Goal: Task Accomplishment & Management: Manage account settings

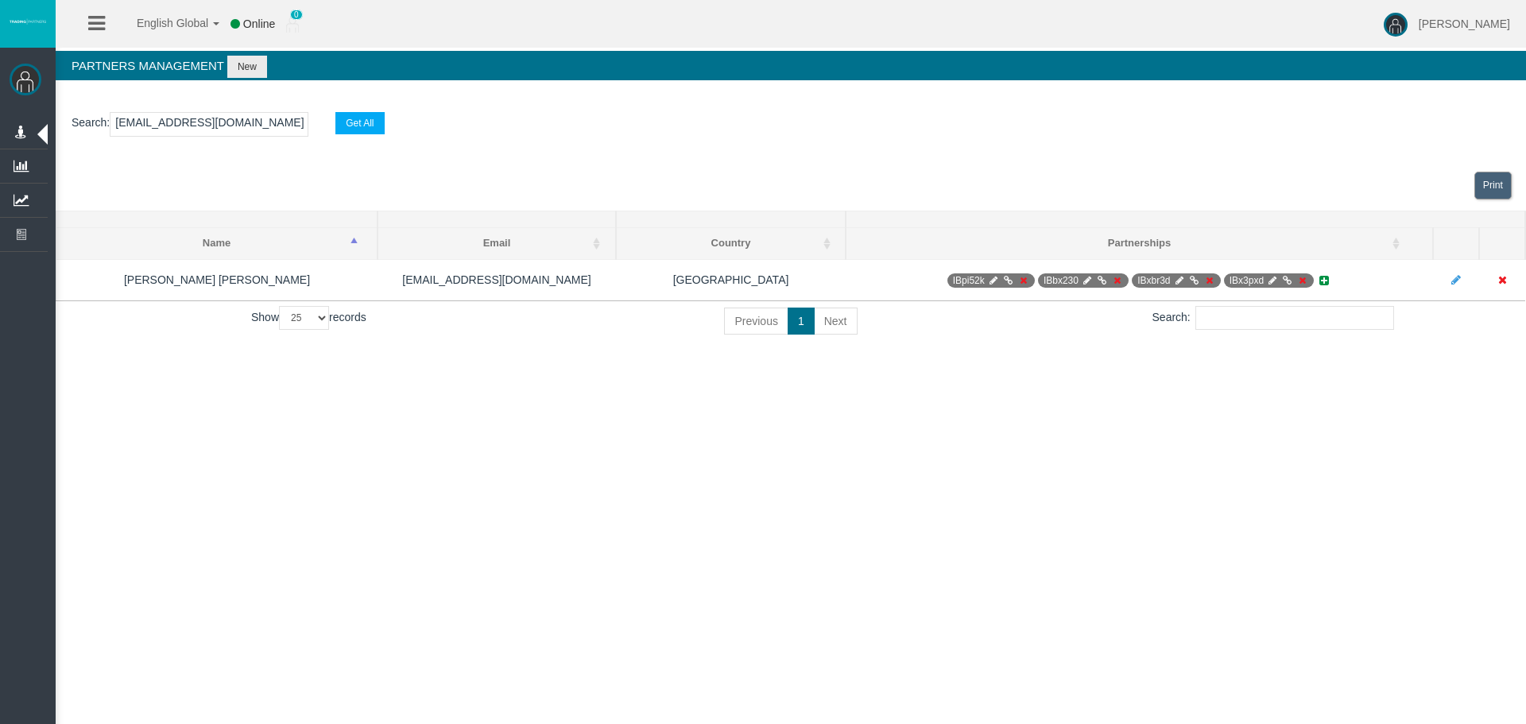
select select "25"
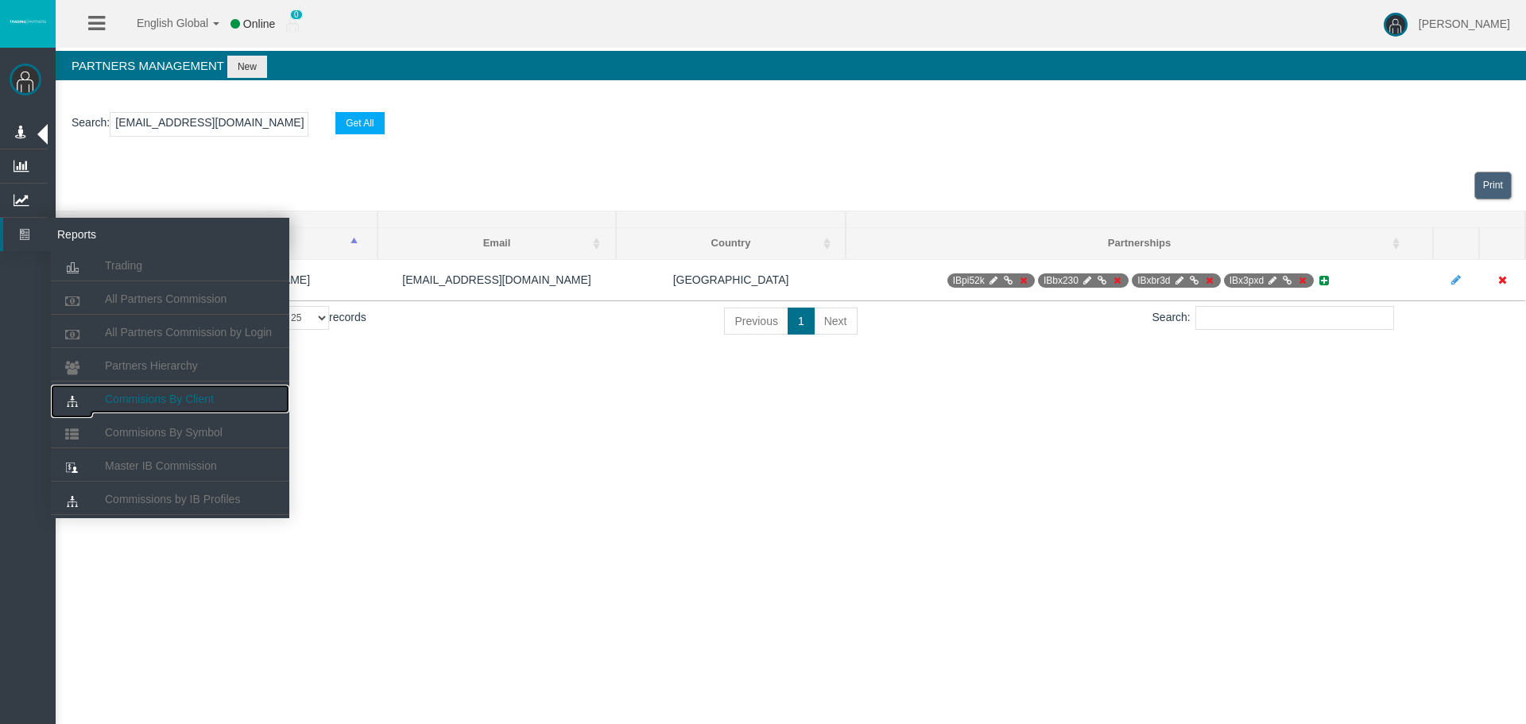
click at [190, 401] on span "Commisions By Client" at bounding box center [159, 399] width 109 height 13
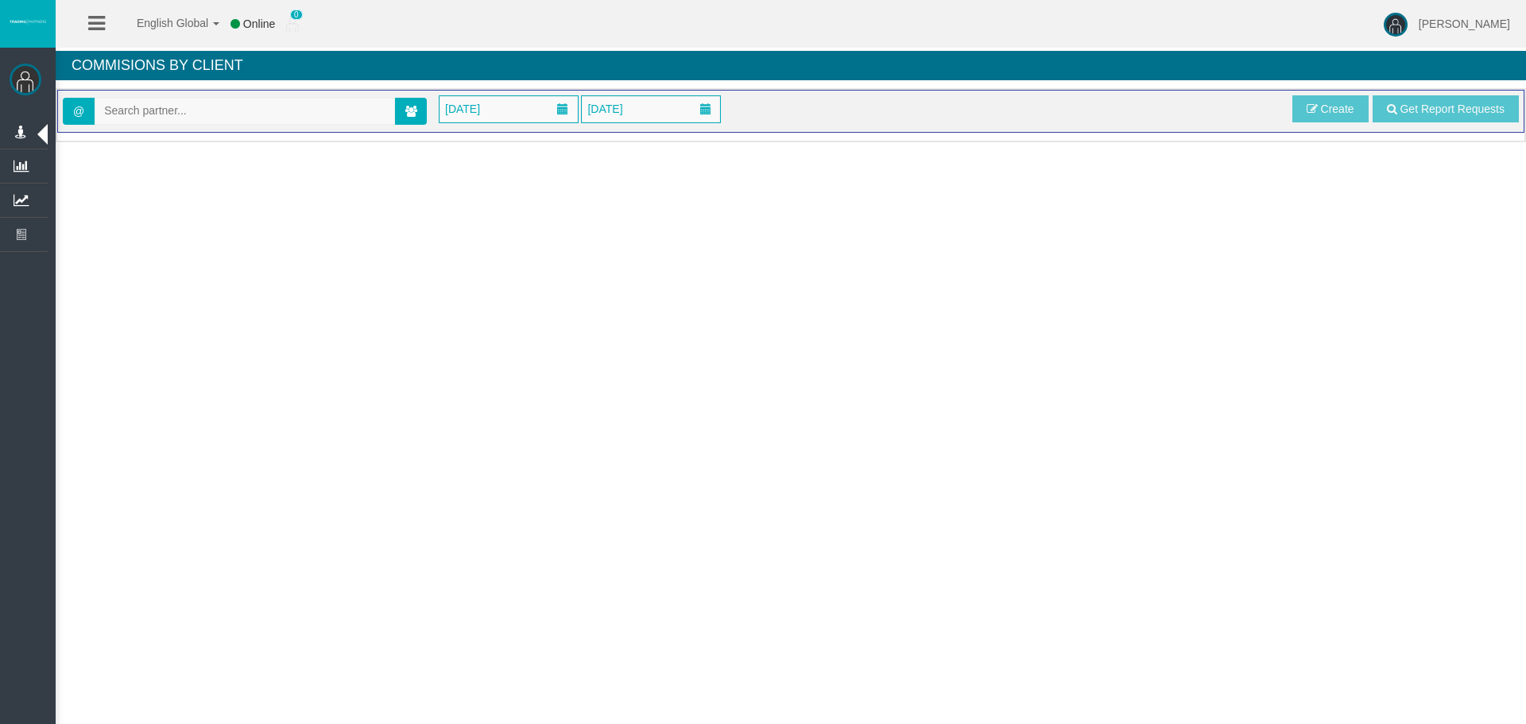
click at [264, 118] on input "text" at bounding box center [244, 111] width 299 height 25
paste input "[EMAIL_ADDRESS][DOMAIN_NAME]"
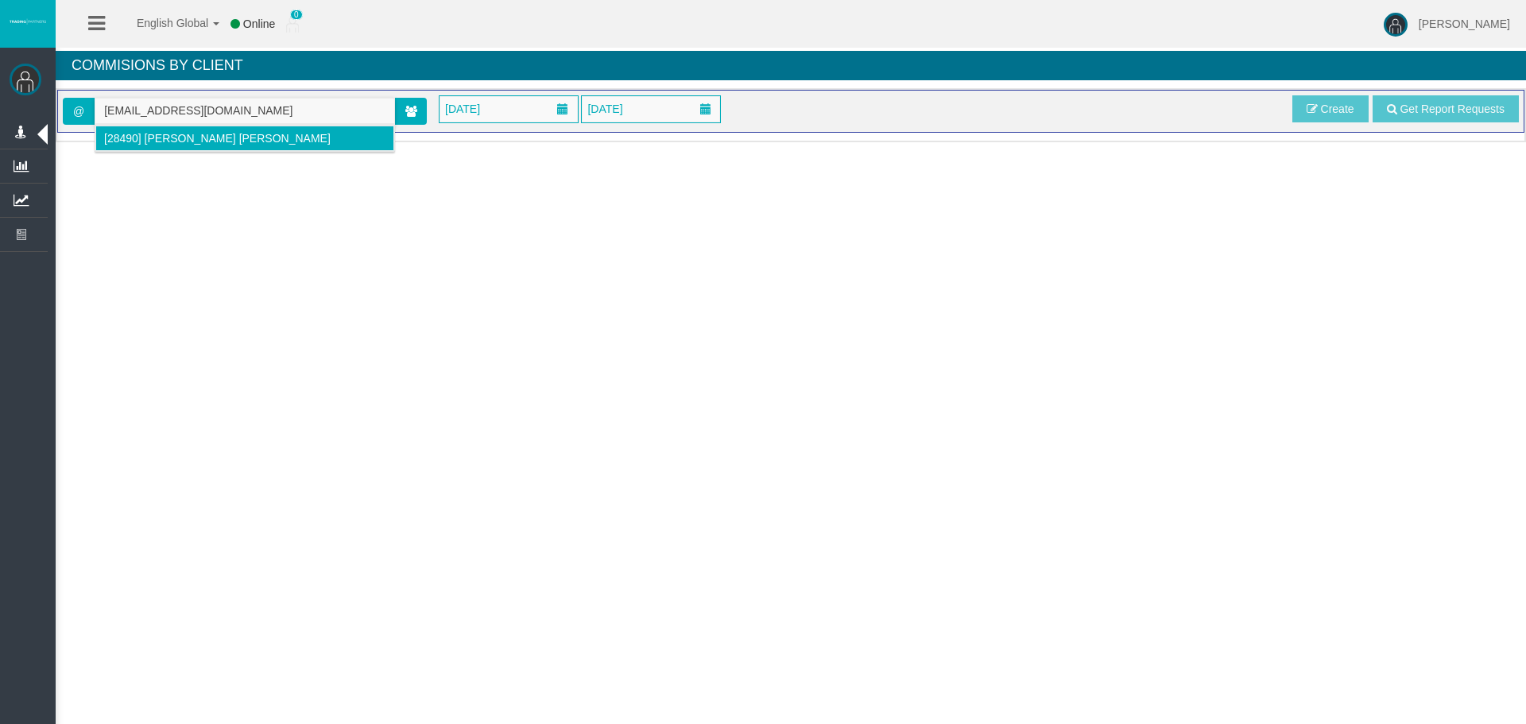
click at [241, 146] on li "[28490] [PERSON_NAME] [PERSON_NAME]" at bounding box center [244, 138] width 299 height 25
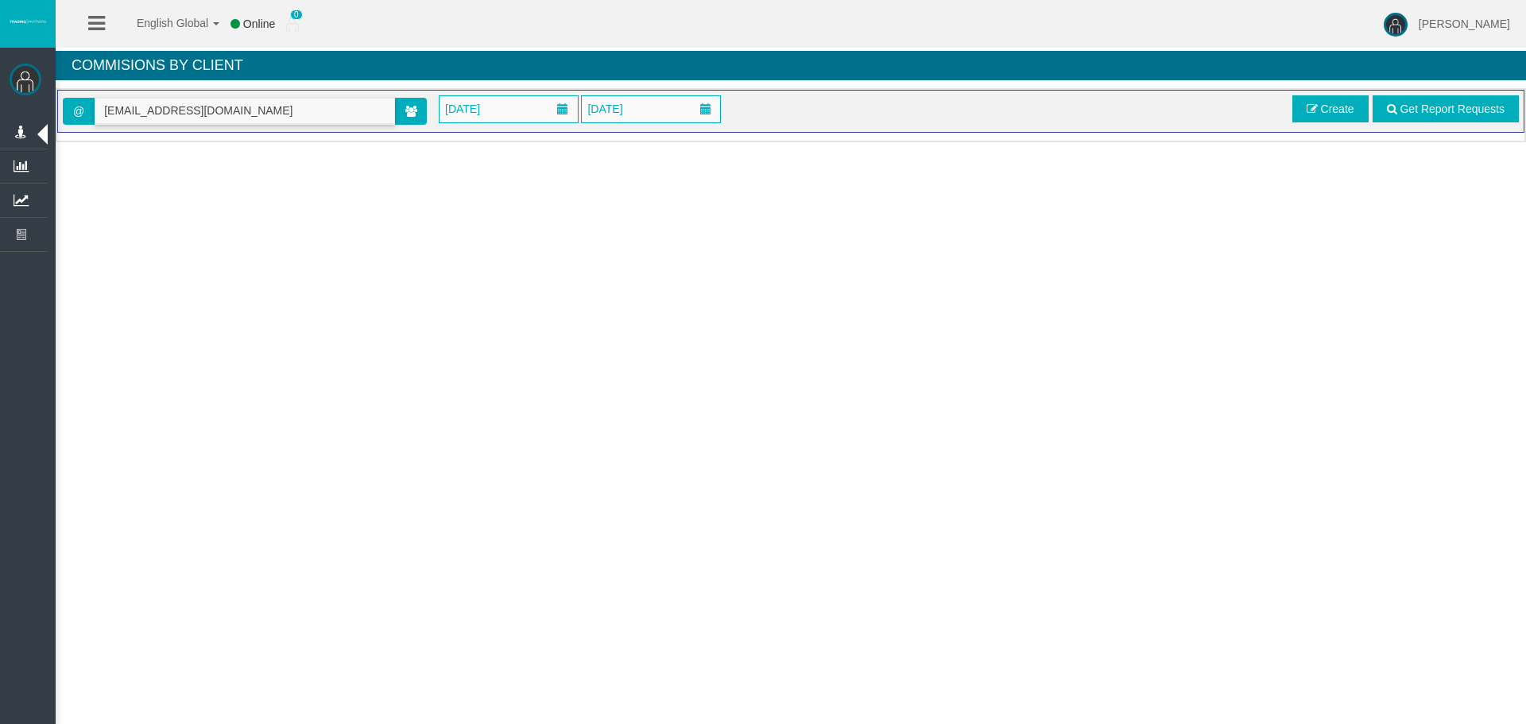
type input "[EMAIL_ADDRESS][DOMAIN_NAME]"
click at [492, 304] on div "English Global 简体中文 English Global 日本語 한국어 Online 0 [PERSON_NAME] Help Log Out …" at bounding box center [763, 362] width 1526 height 724
click at [669, 293] on div "English Global 简体中文 English Global 日本語 한국어 Online 0 [PERSON_NAME] Help Log Out …" at bounding box center [763, 362] width 1526 height 724
click at [375, 118] on input "[EMAIL_ADDRESS][DOMAIN_NAME]" at bounding box center [244, 111] width 299 height 25
click at [281, 112] on input "[EMAIL_ADDRESS][DOMAIN_NAME]" at bounding box center [244, 111] width 299 height 25
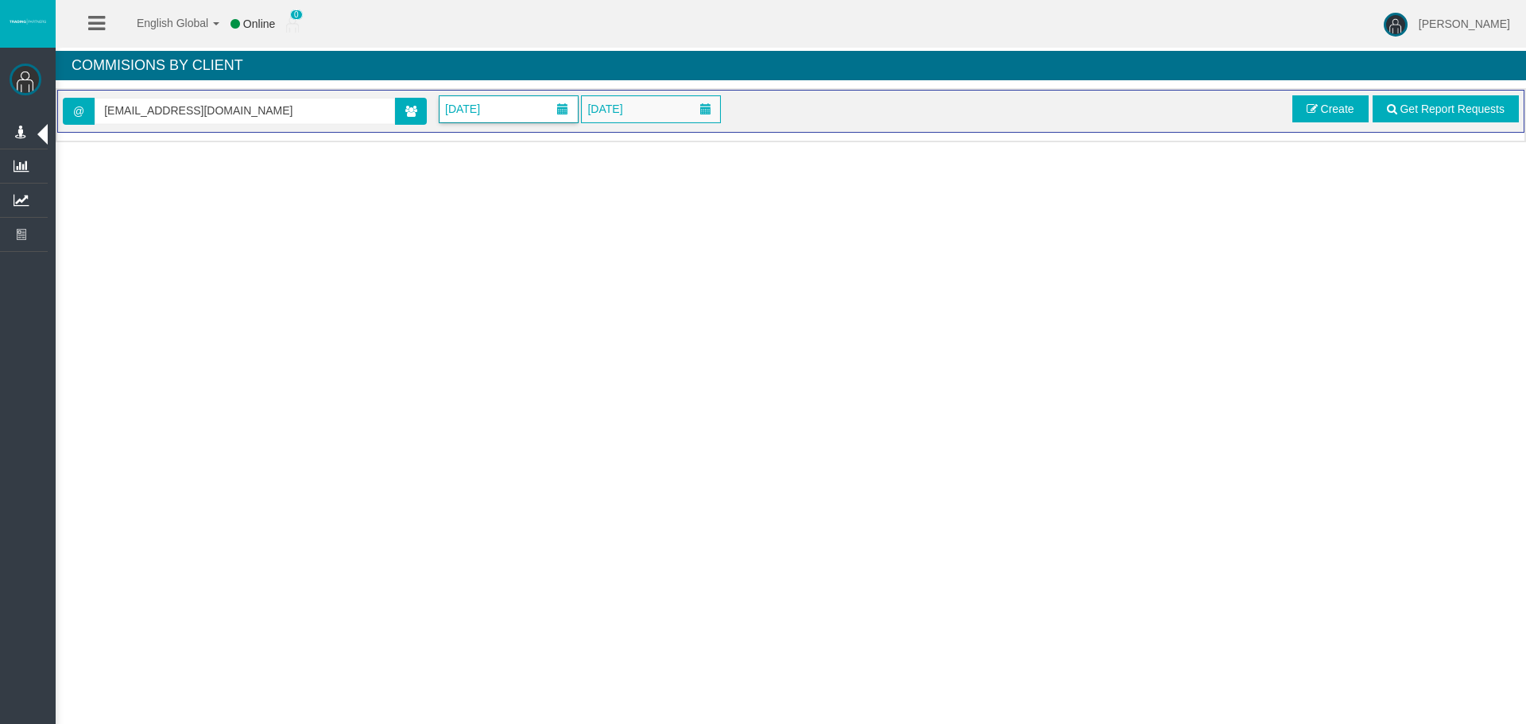
drag, startPoint x: 503, startPoint y: 106, endPoint x: 505, endPoint y: 114, distance: 8.1
click at [485, 107] on span "[DATE]" at bounding box center [462, 109] width 45 height 22
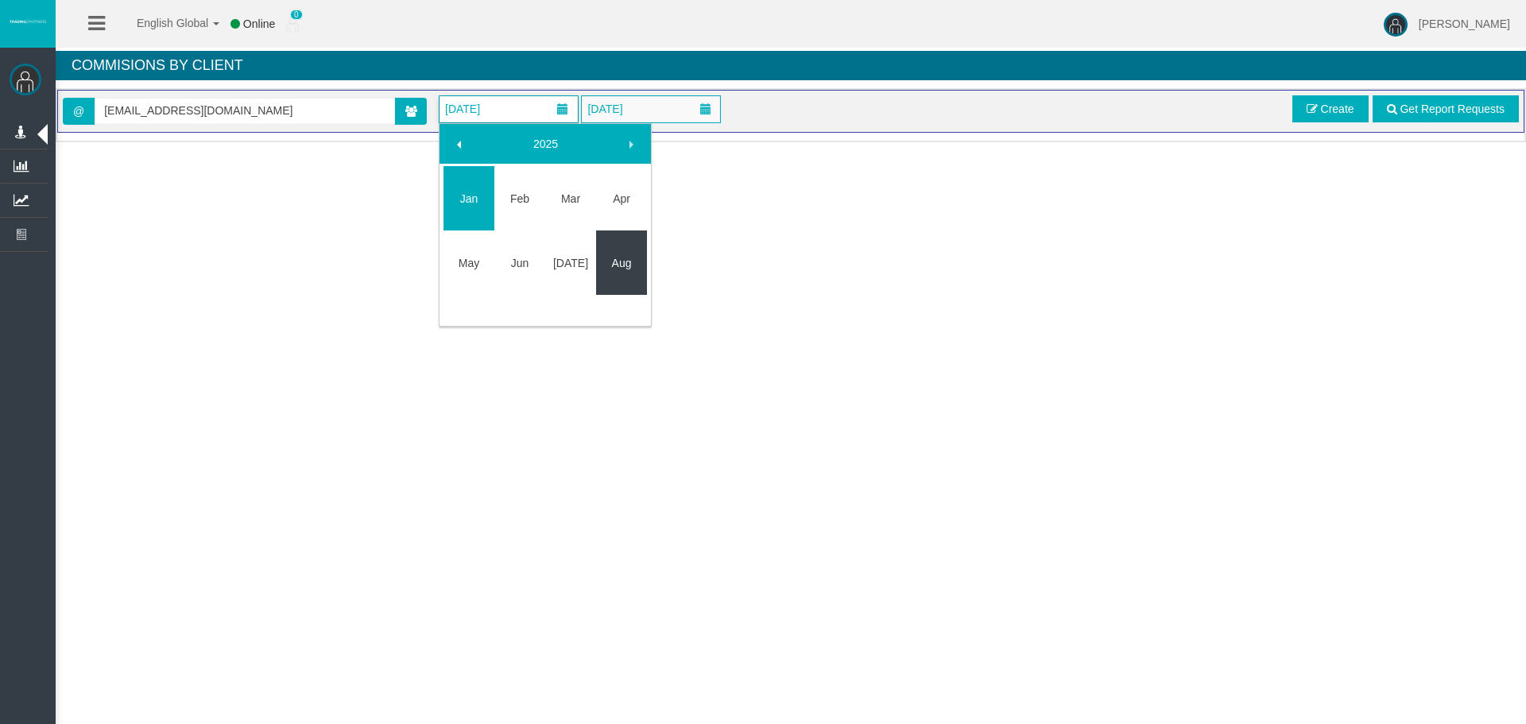
click at [631, 242] on td "Aug" at bounding box center [621, 263] width 51 height 64
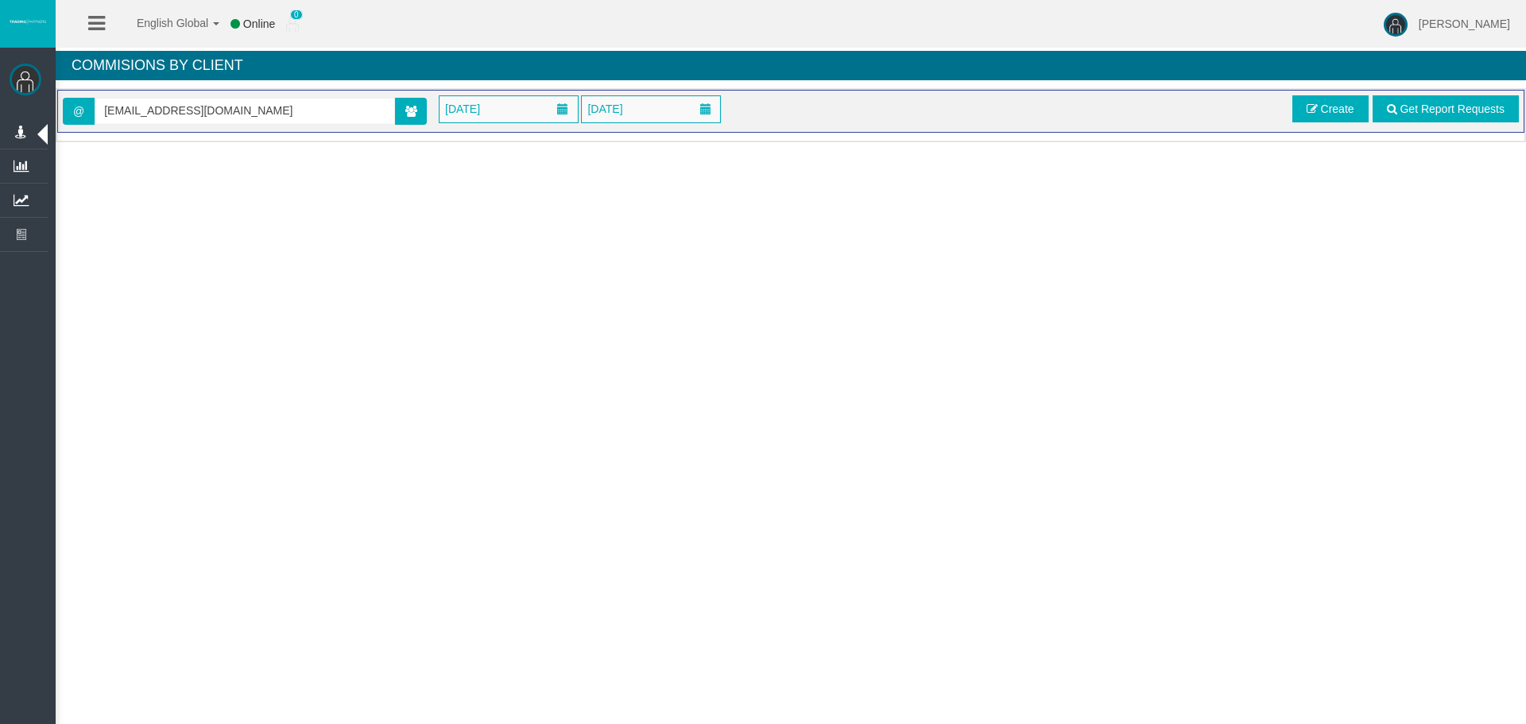
drag, startPoint x: 872, startPoint y: 223, endPoint x: 1257, endPoint y: 140, distance: 394.3
click at [873, 223] on div "English Global 简体中文 English Global 日本語 한국어 Online 0 [PERSON_NAME] Help Log Out …" at bounding box center [763, 362] width 1526 height 724
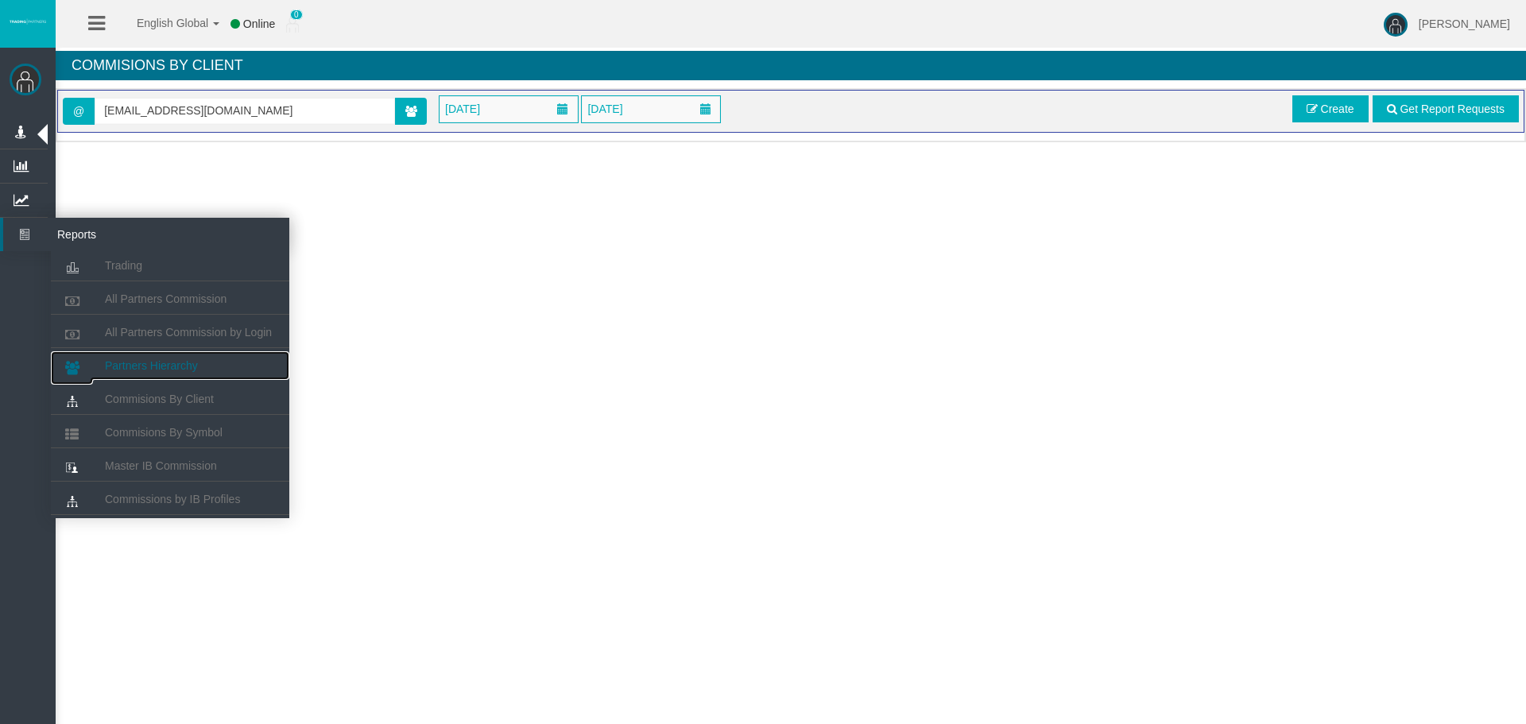
click at [182, 374] on link "Partners Hierarchy" at bounding box center [170, 365] width 238 height 29
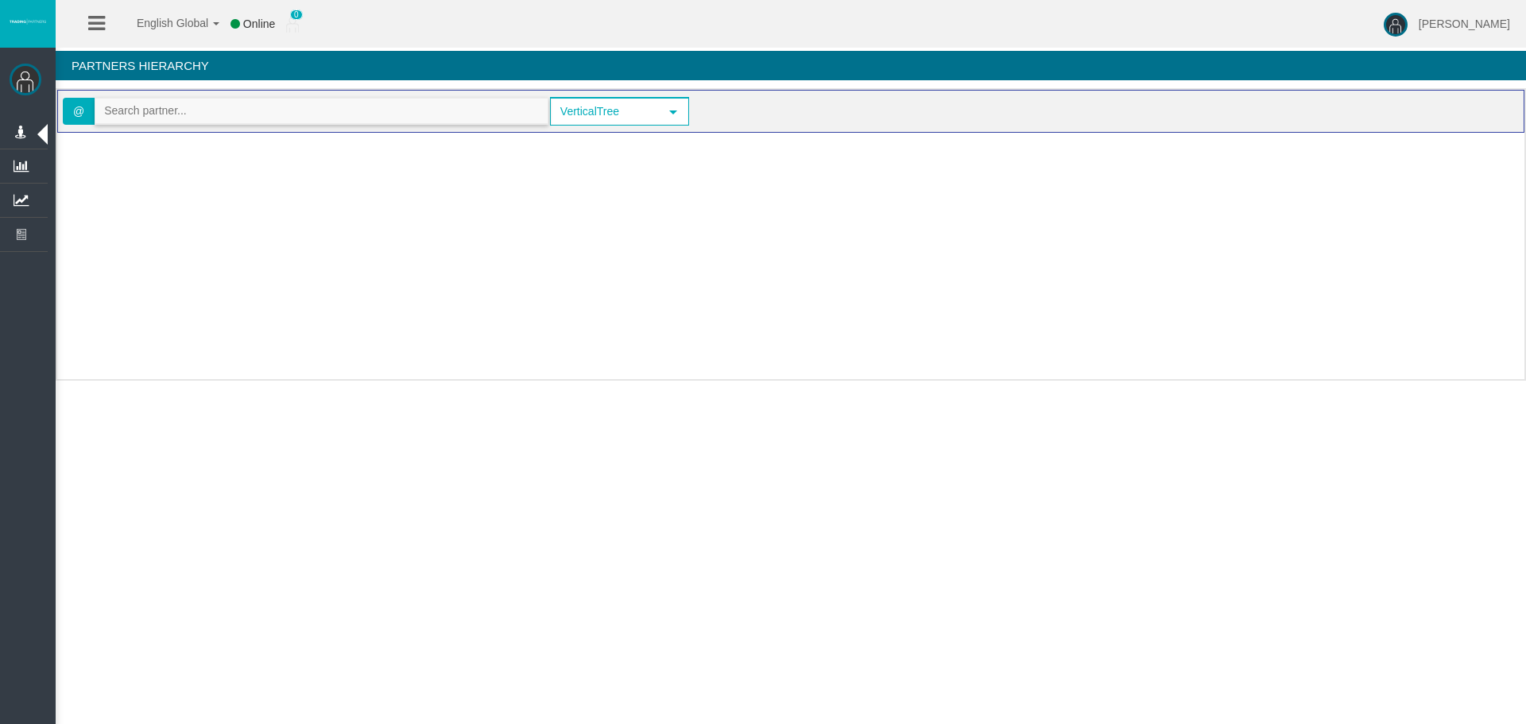
click at [223, 114] on input "text" at bounding box center [321, 111] width 452 height 25
paste input "[EMAIL_ADDRESS][DOMAIN_NAME]"
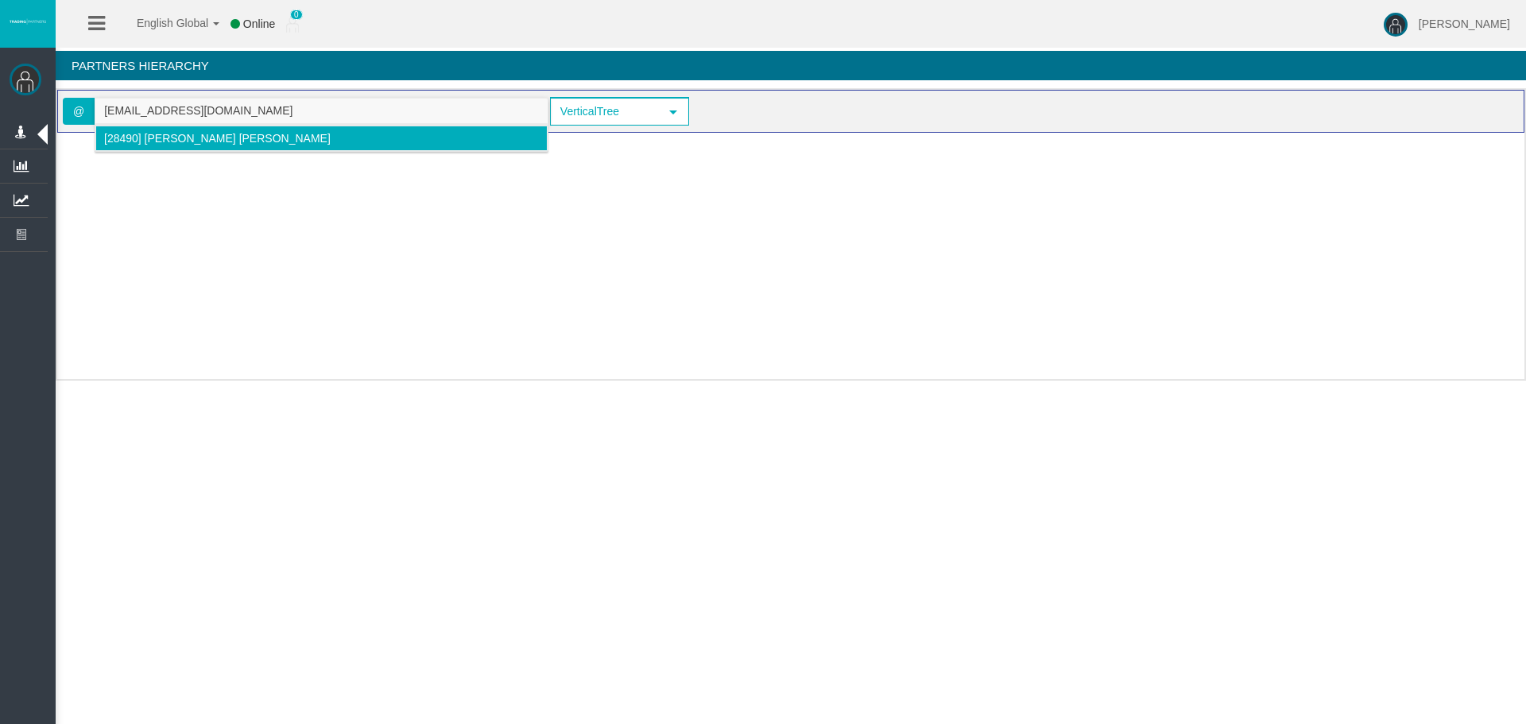
click at [230, 146] on li "[28490] [PERSON_NAME] [PERSON_NAME]" at bounding box center [321, 138] width 452 height 25
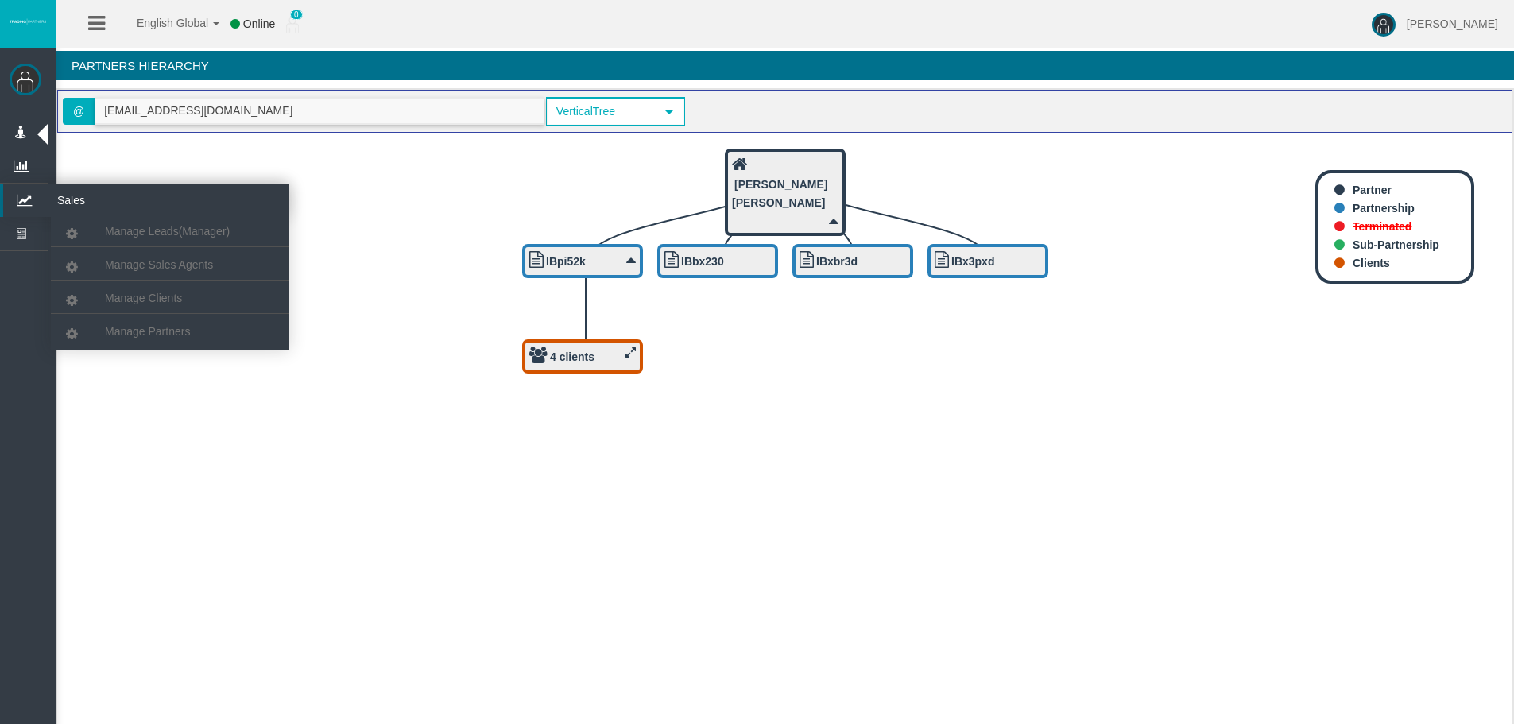
type input "[EMAIL_ADDRESS][DOMAIN_NAME]"
click at [149, 316] on li "Manage Partners" at bounding box center [170, 330] width 238 height 32
click at [153, 323] on link "Manage Partners" at bounding box center [170, 331] width 238 height 29
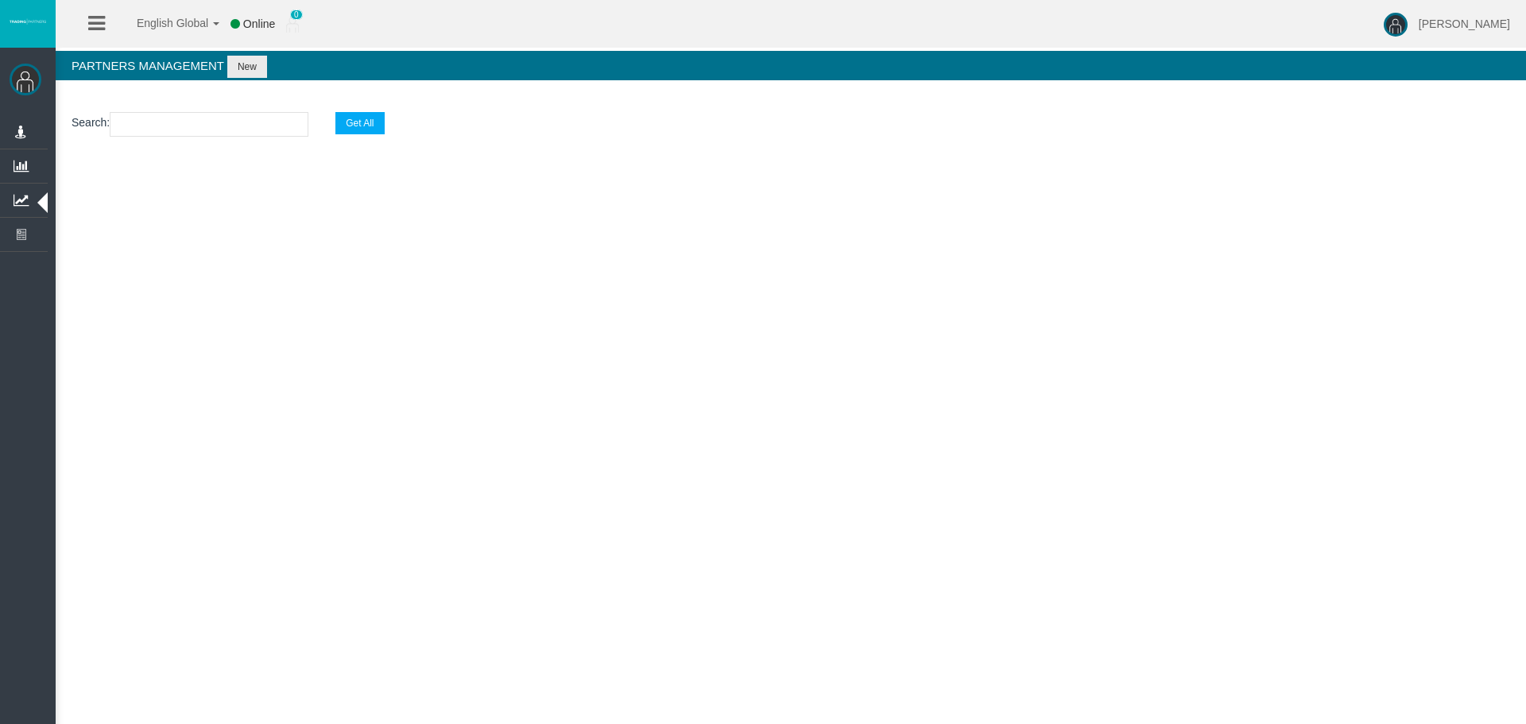
click at [209, 120] on input "text" at bounding box center [209, 124] width 199 height 25
type input "v"
click at [802, 316] on div "English Global 简体中文 English Global 日本語 한국어 Online 0 [PERSON_NAME] Help Log Out …" at bounding box center [763, 362] width 1526 height 724
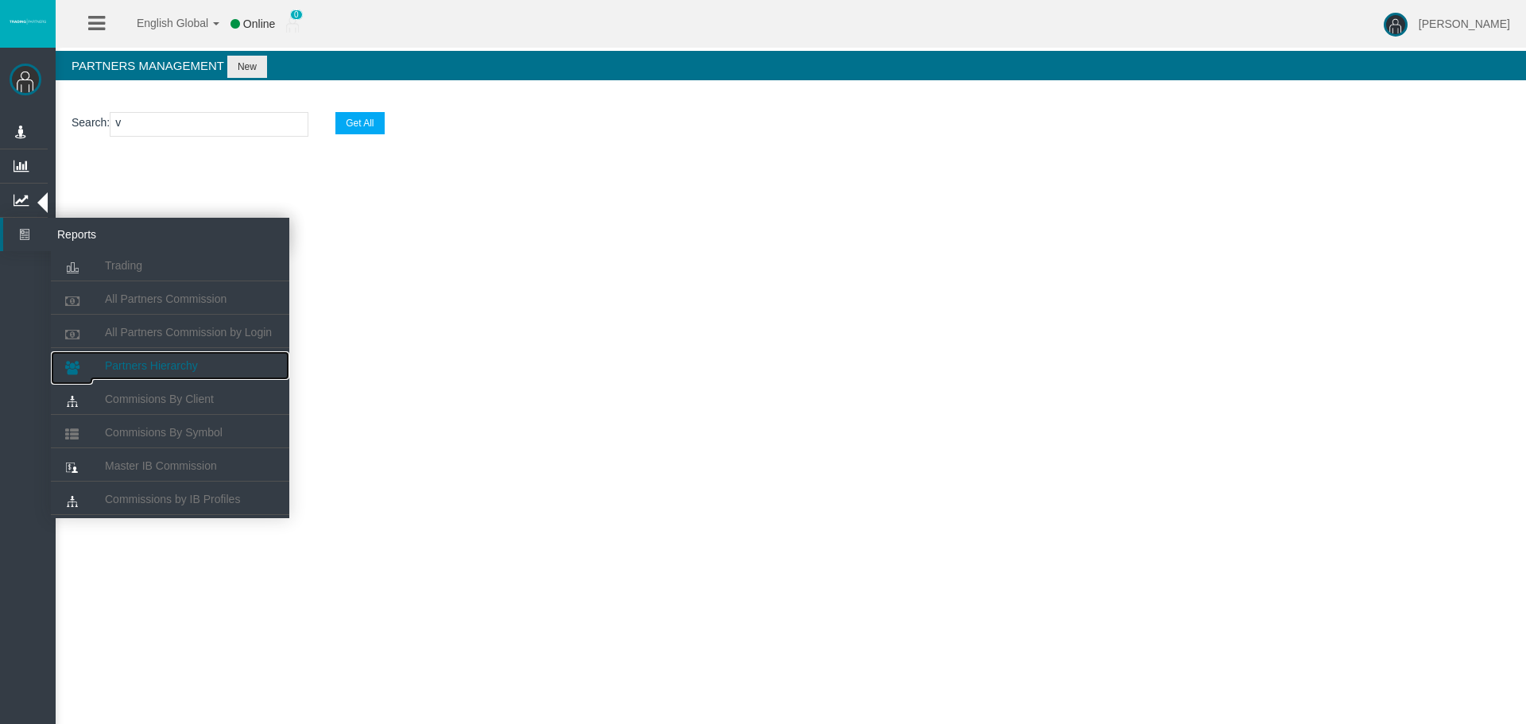
click at [130, 359] on span "Partners Hierarchy" at bounding box center [151, 365] width 93 height 13
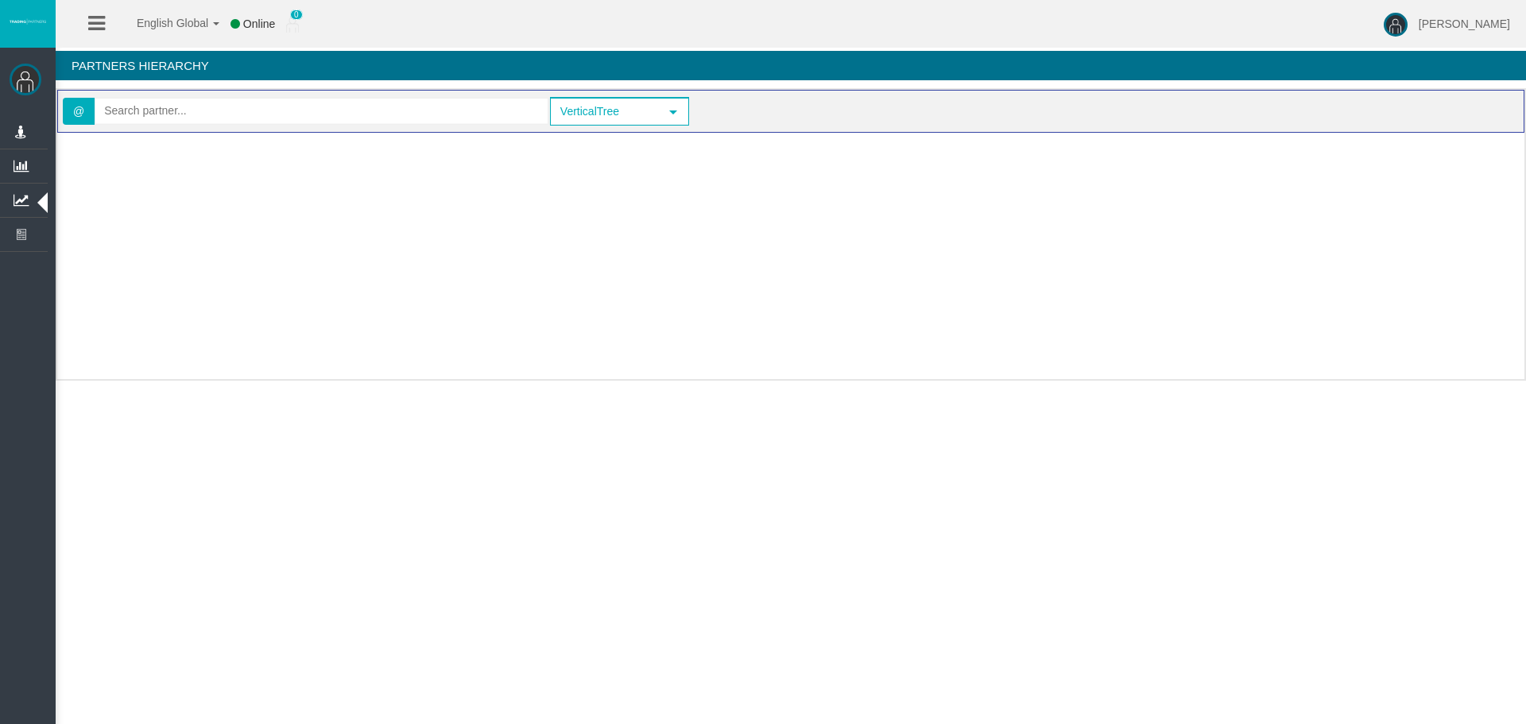
click at [217, 126] on div "@" at bounding box center [306, 111] width 486 height 32
paste input "[EMAIL_ADDRESS][DOMAIN_NAME]"
click at [222, 109] on input "[EMAIL_ADDRESS][DOMAIN_NAME]" at bounding box center [321, 111] width 452 height 25
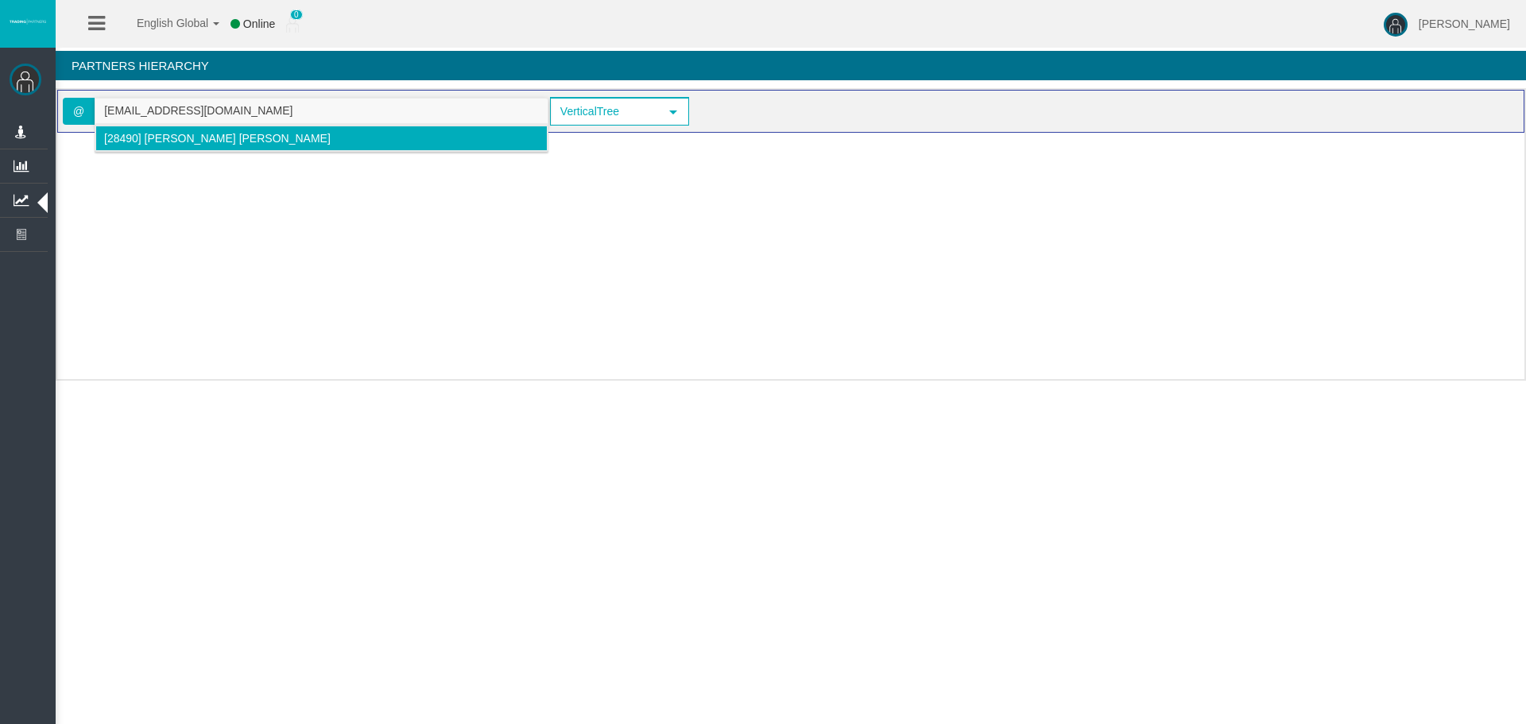
click at [214, 134] on span "[28490] [PERSON_NAME] [PERSON_NAME]" at bounding box center [217, 138] width 227 height 13
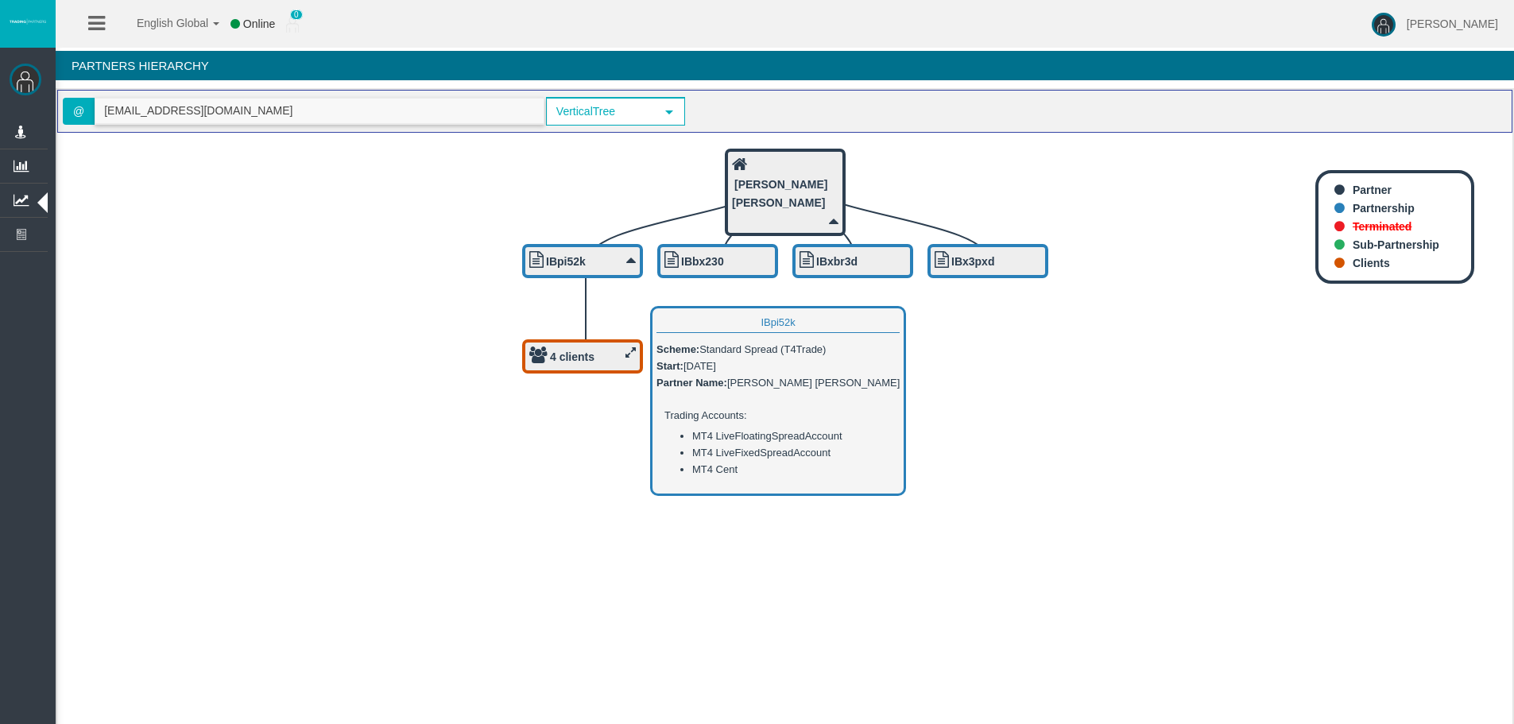
type input "[EMAIL_ADDRESS][DOMAIN_NAME]"
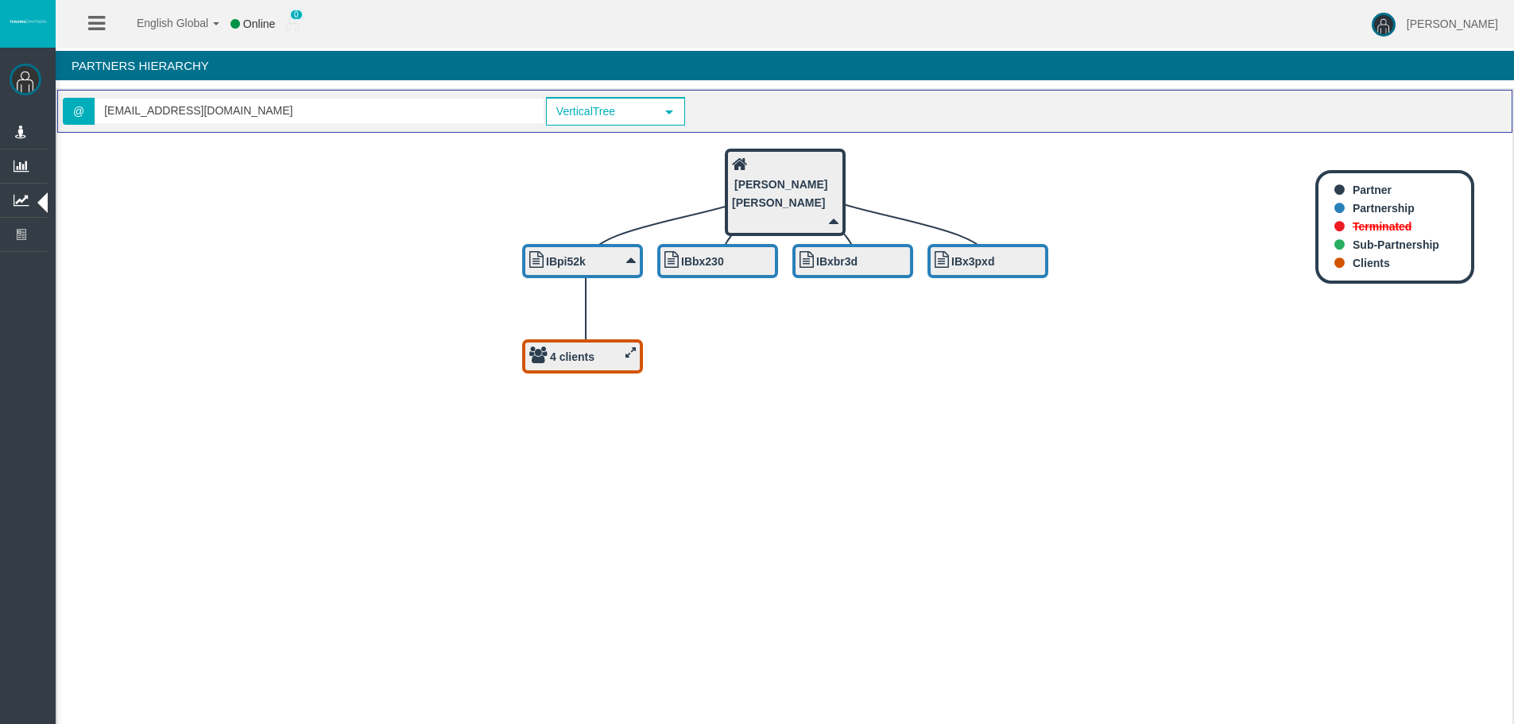
click at [585, 365] on div "4 clients" at bounding box center [582, 357] width 107 height 20
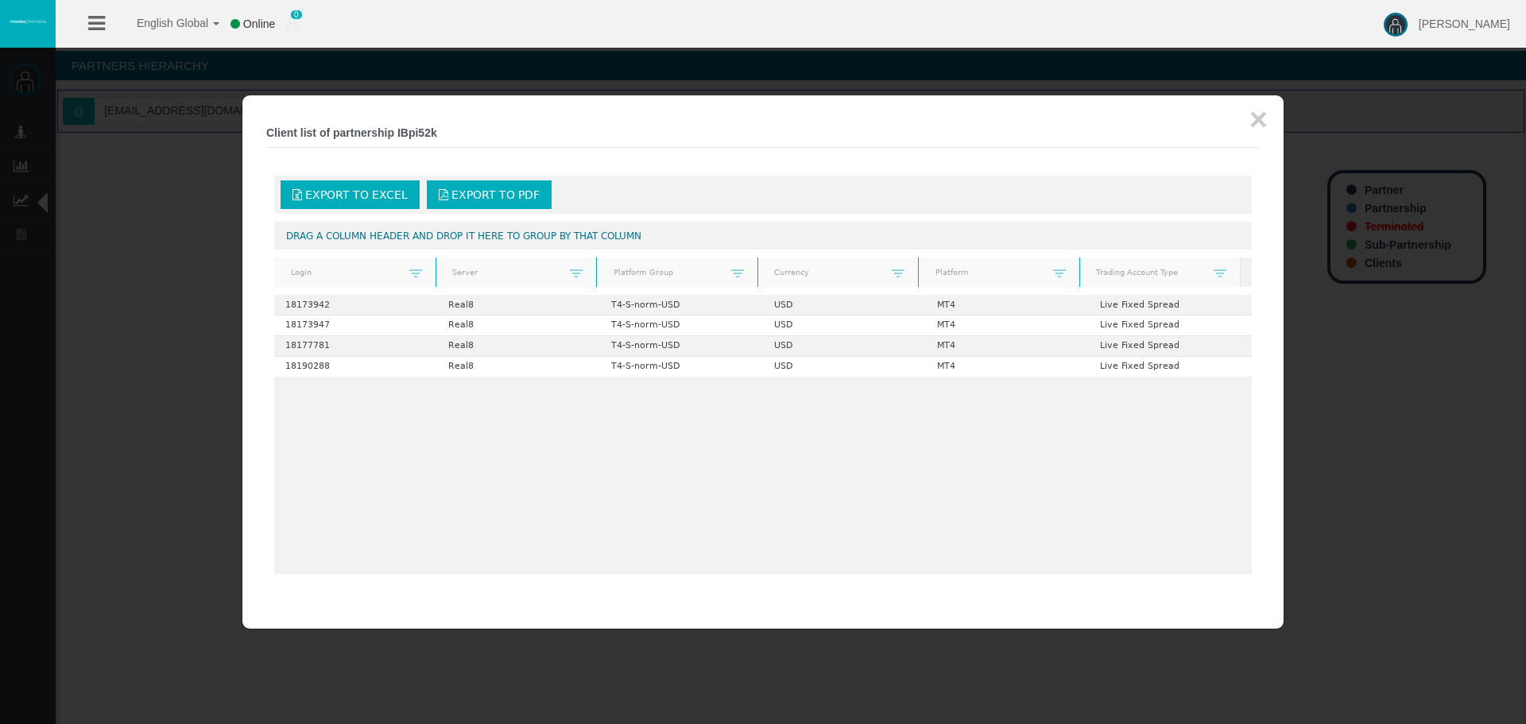
click at [405, 134] on b "Client list of partnership IBpi52k" at bounding box center [351, 132] width 171 height 13
copy b "IBpi52k"
click at [1261, 119] on button "×" at bounding box center [1258, 119] width 18 height 32
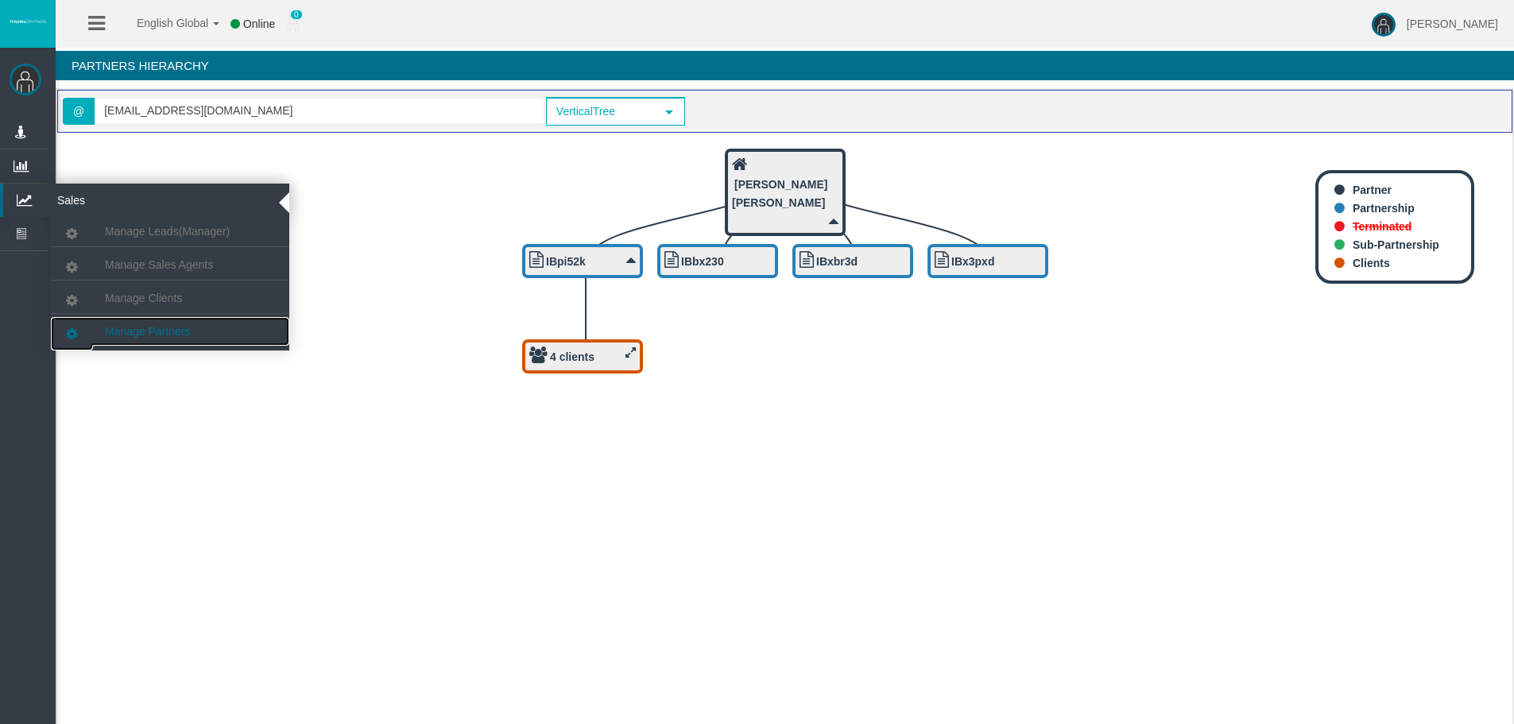
click at [124, 320] on link "Manage Partners" at bounding box center [170, 331] width 238 height 29
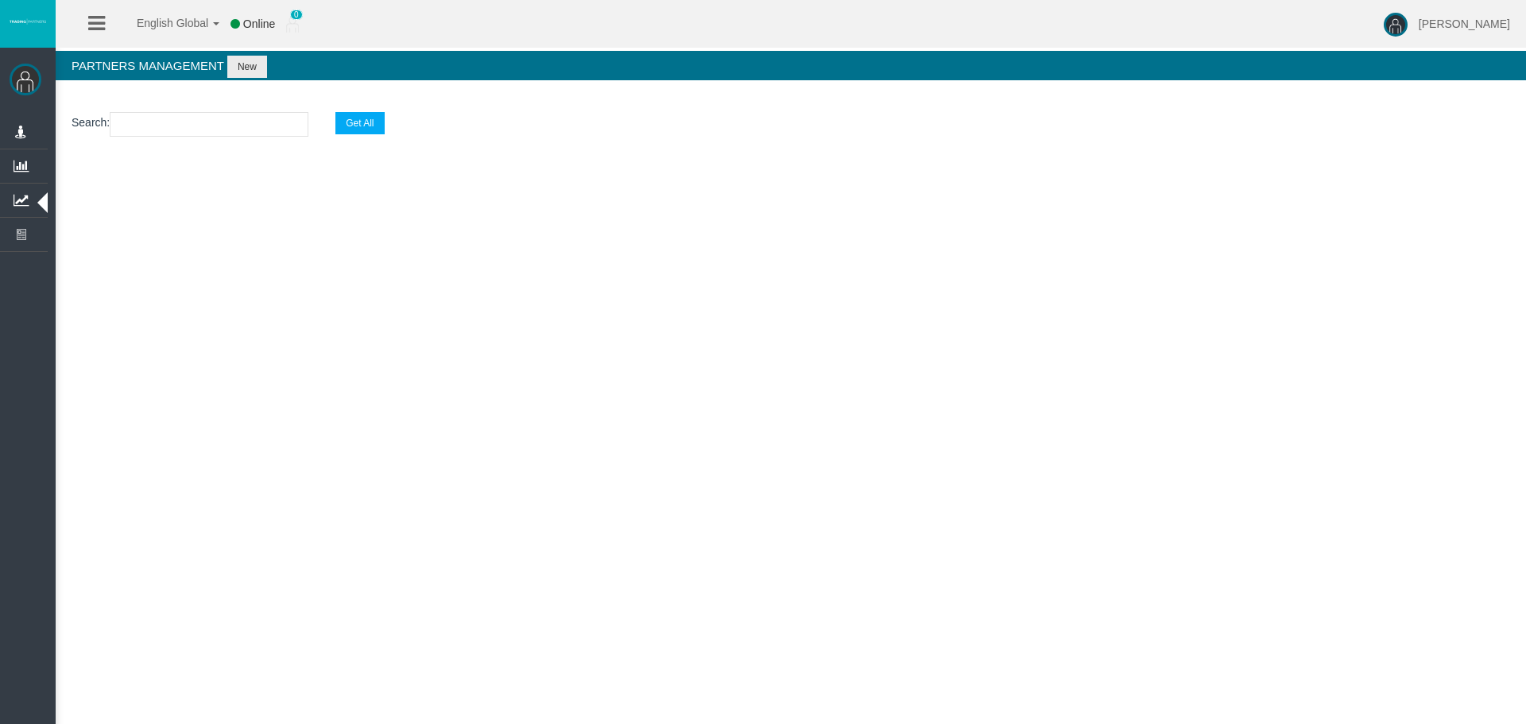
click at [185, 129] on input "text" at bounding box center [209, 124] width 199 height 25
paste input "IBpi52k"
type input "IBpi52k"
select select "25"
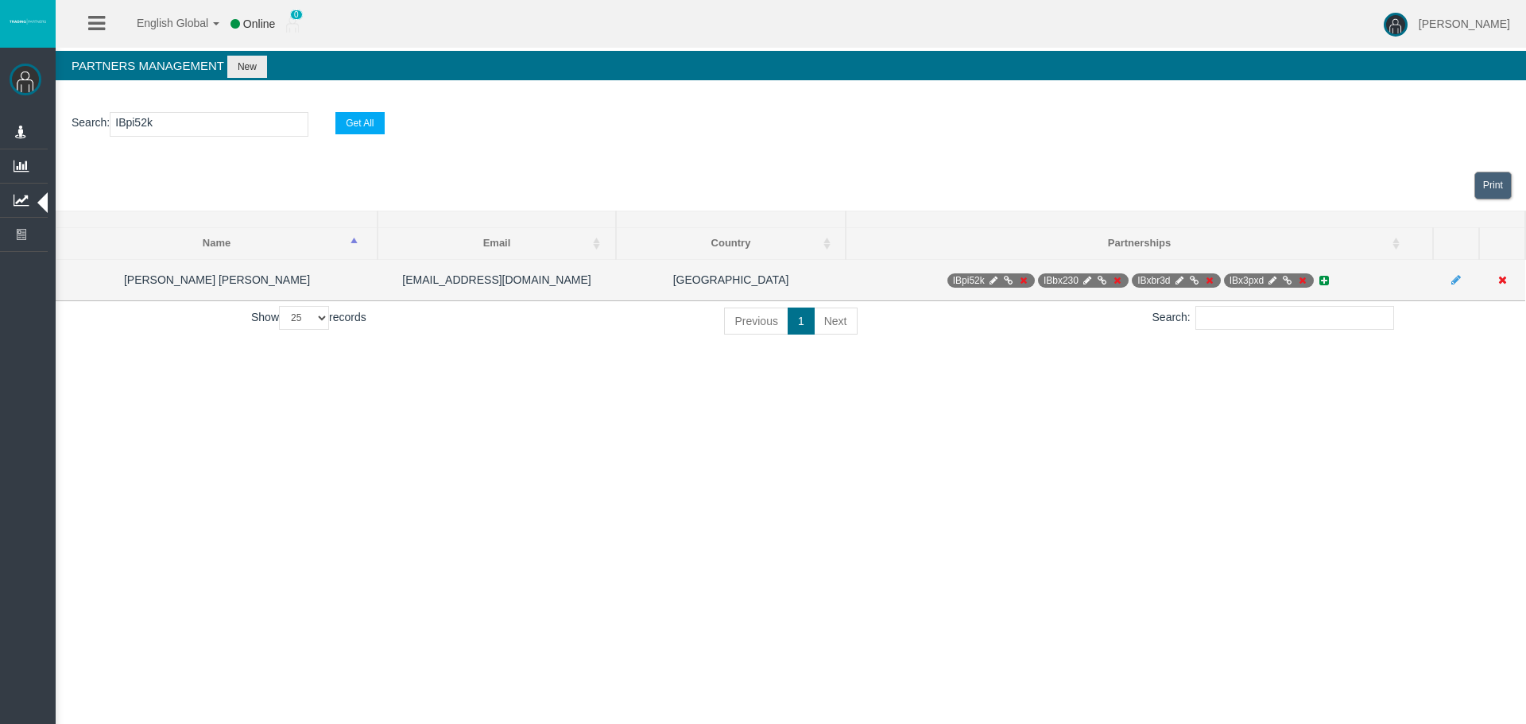
type input "IBpi52k"
click at [994, 282] on icon at bounding box center [993, 281] width 12 height 10
select select "0"
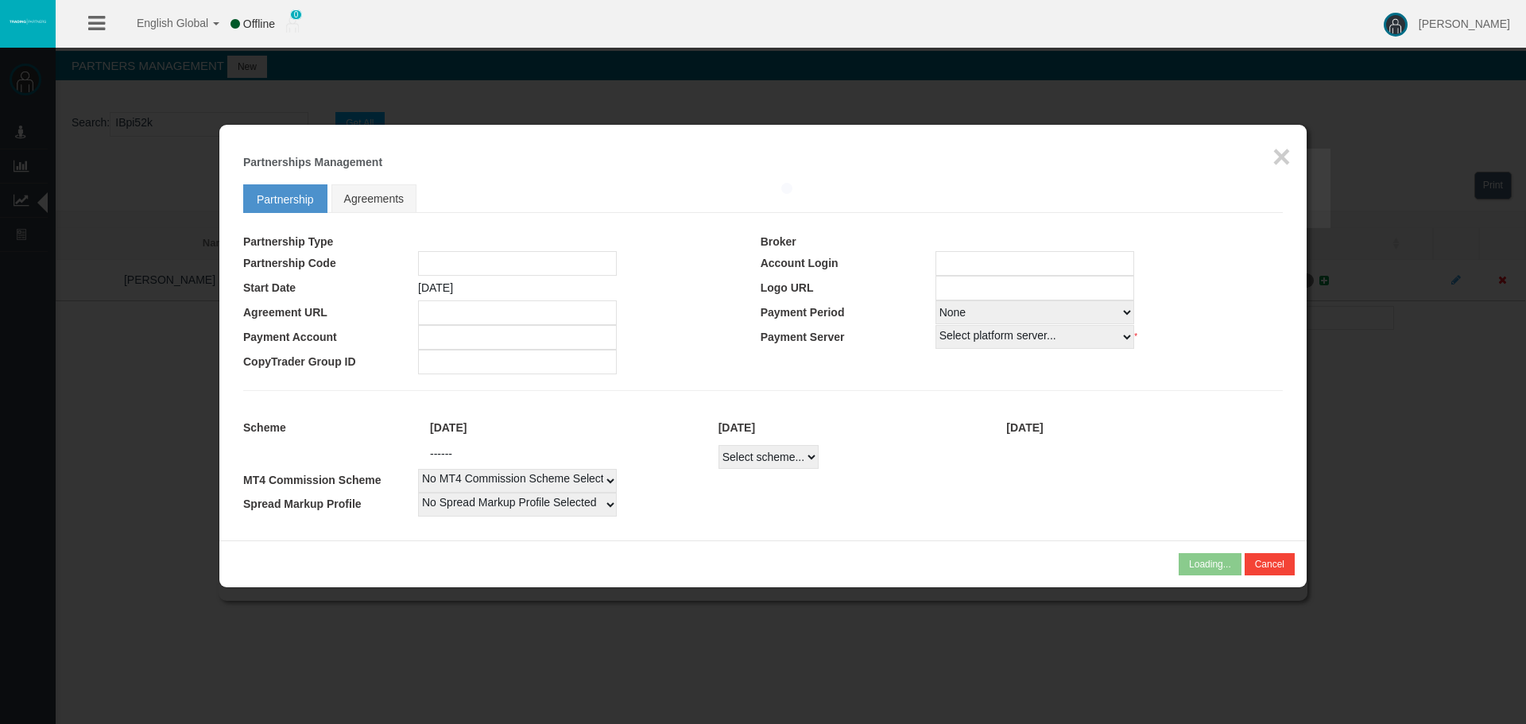
type input "IBpi52k"
type input "15153170"
select select "1"
type input "15153170"
select select
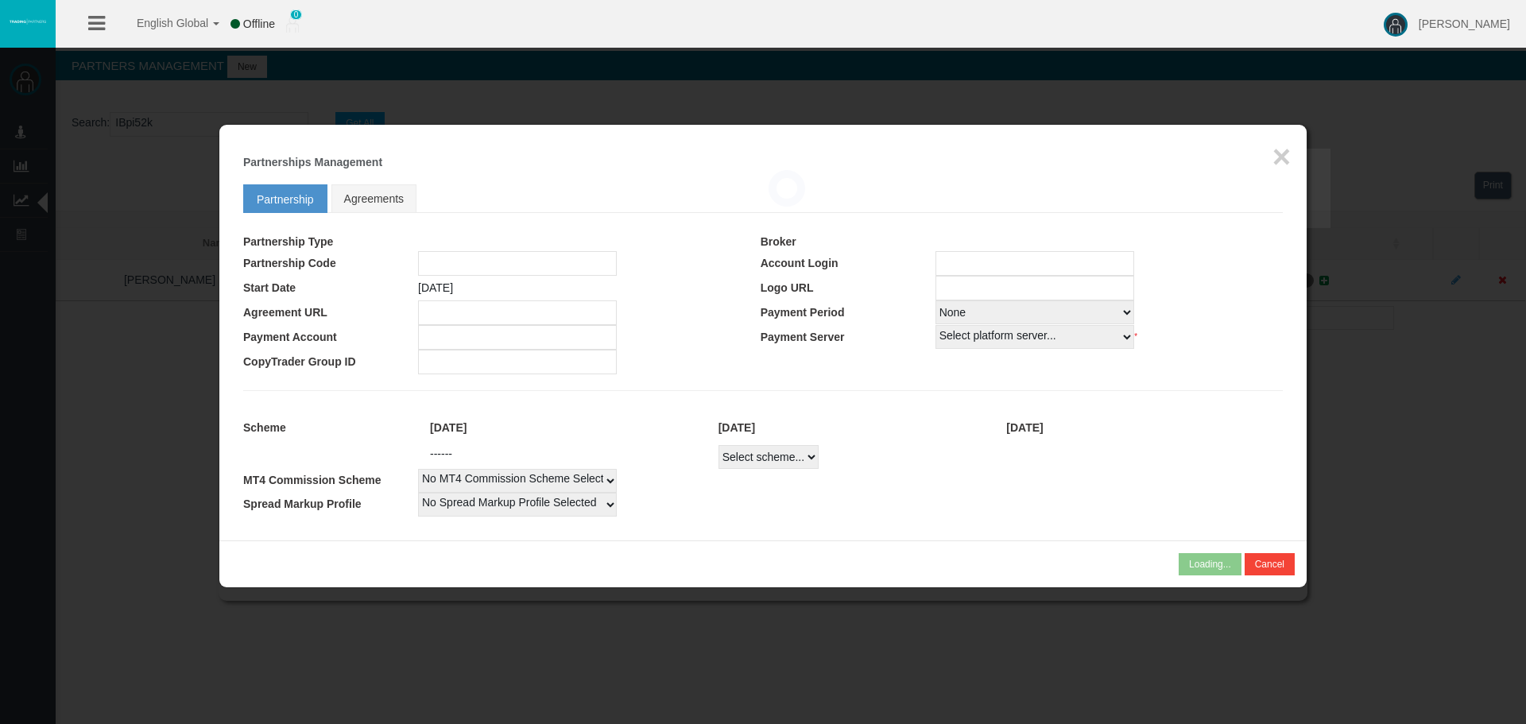
select select
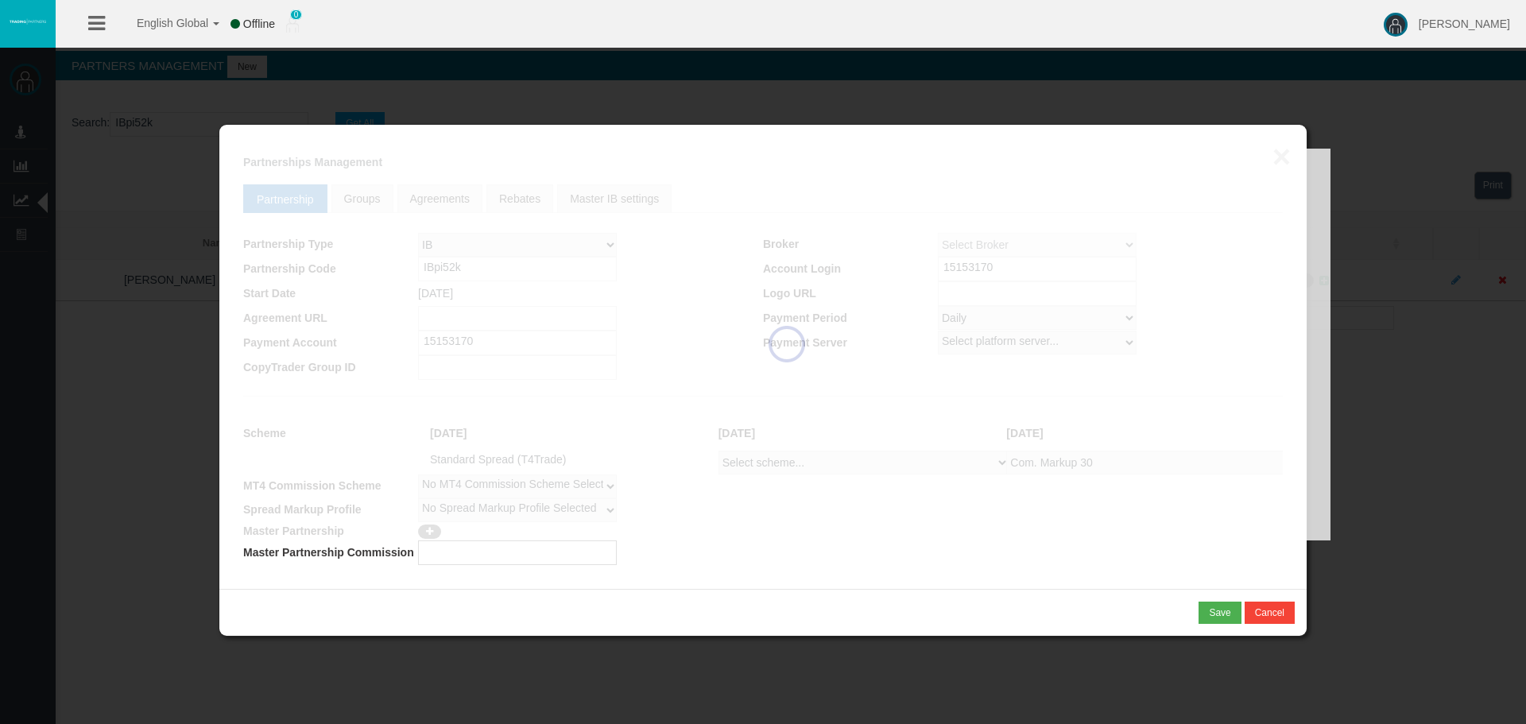
select select "1"
select select
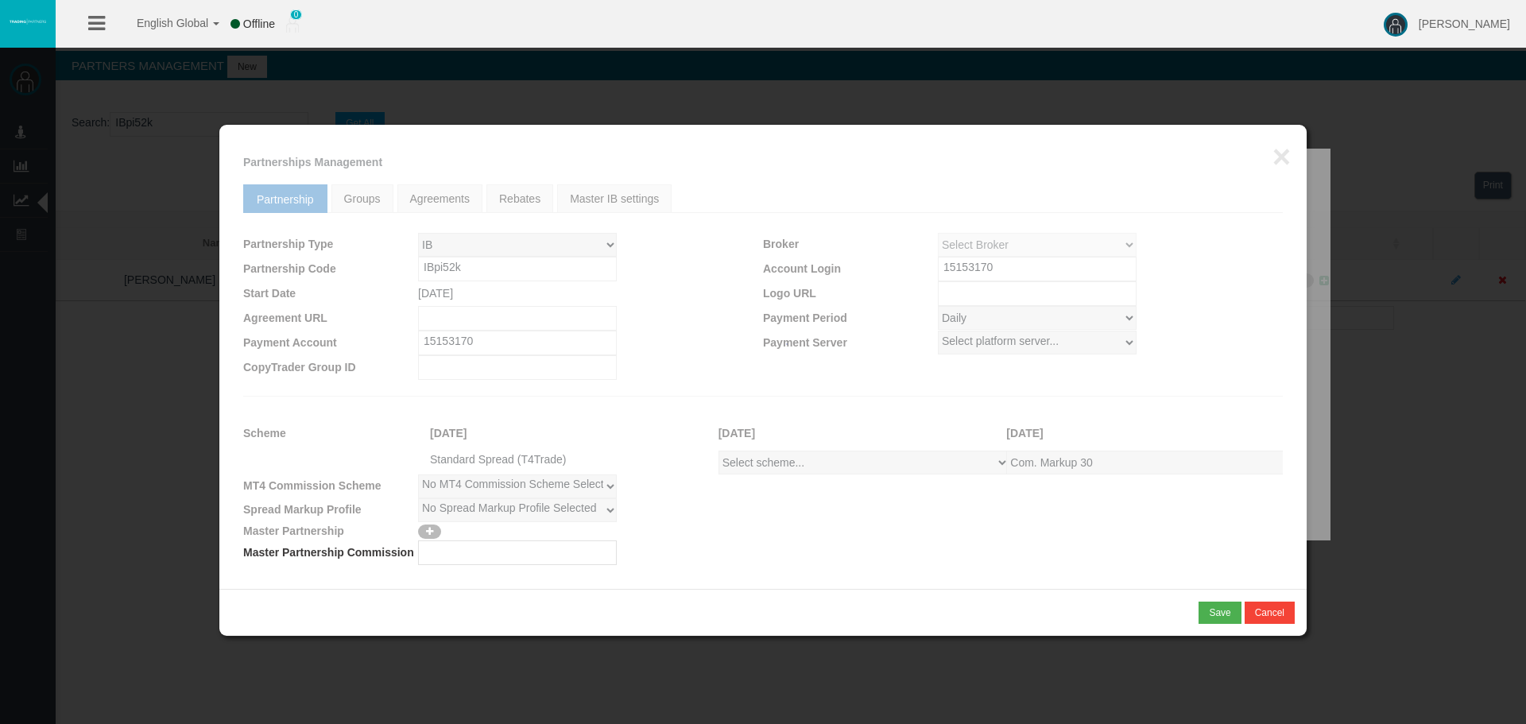
click at [963, 269] on div at bounding box center [786, 345] width 1087 height 392
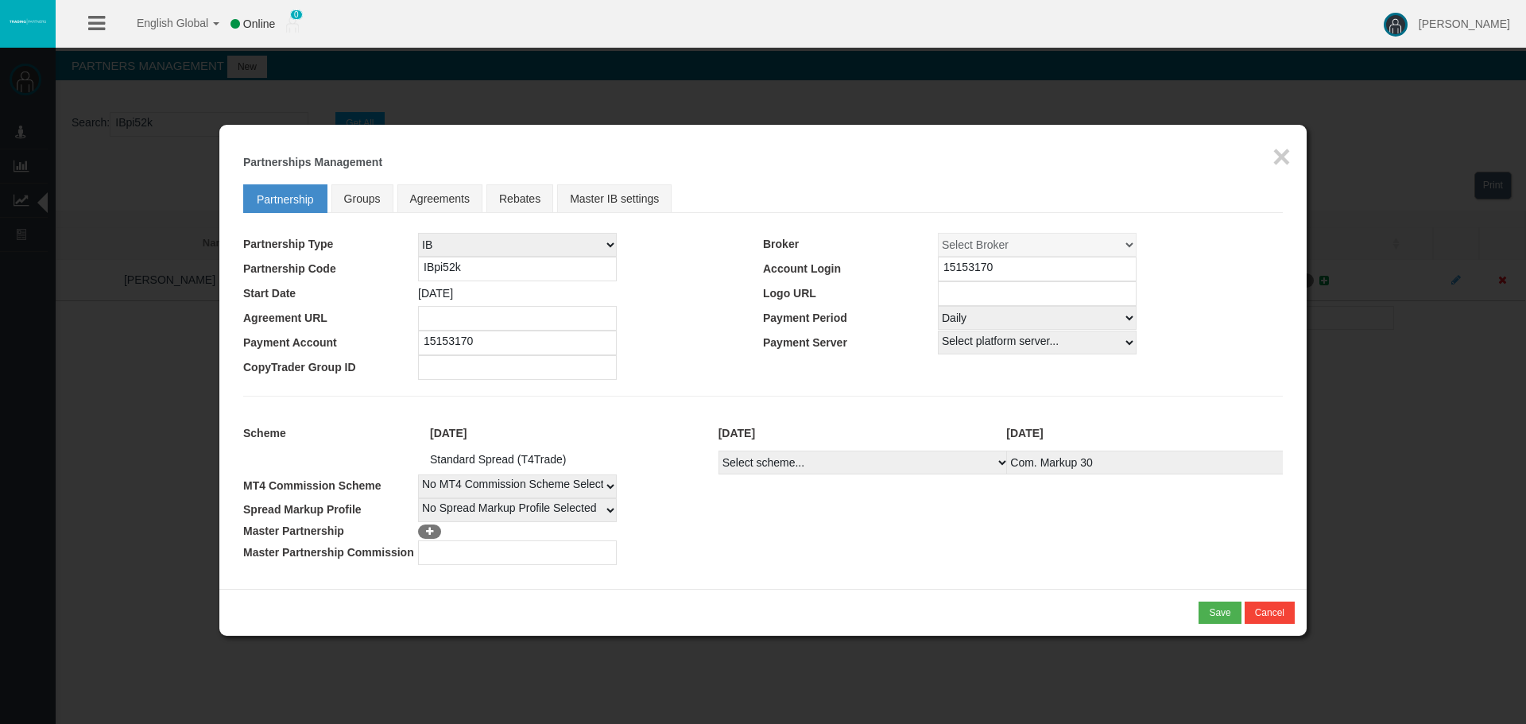
click at [963, 269] on input "15153170" at bounding box center [1037, 269] width 199 height 25
